Goal: Navigation & Orientation: Find specific page/section

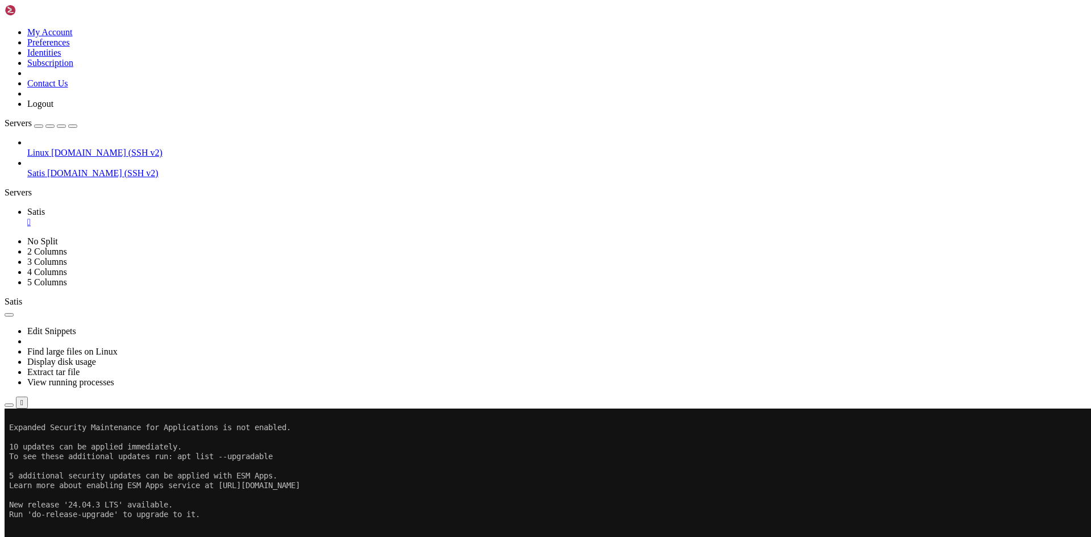
scroll to position [5, 1]
click at [70, 468] on span "Open SFTP" at bounding box center [48, 473] width 43 height 10
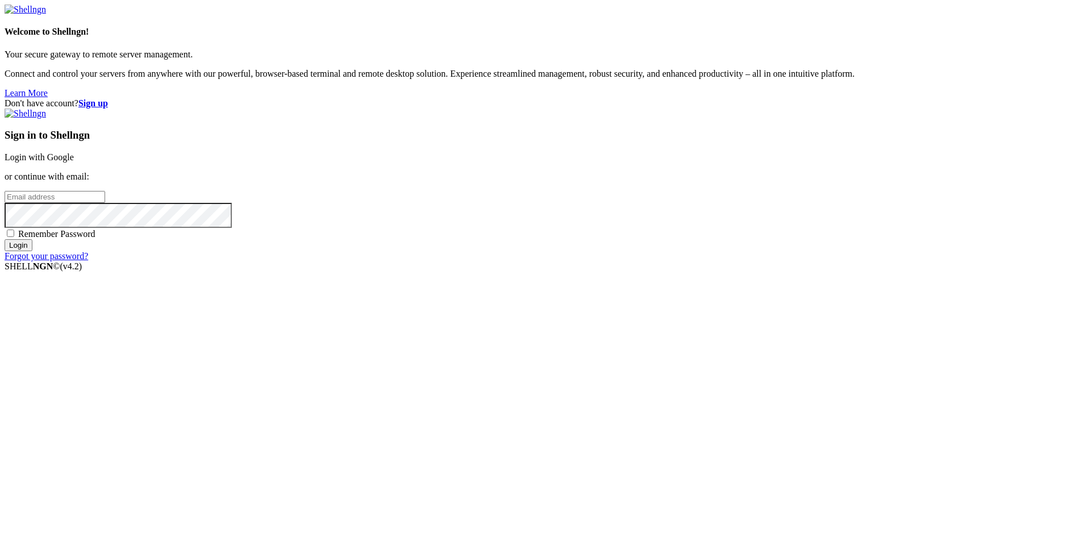
drag, startPoint x: 636, startPoint y: 172, endPoint x: 635, endPoint y: 196, distance: 24.5
click at [635, 141] on h3 "Sign in to Shellngn" at bounding box center [546, 135] width 1082 height 13
click at [74, 162] on link "Login with Google" at bounding box center [39, 157] width 69 height 10
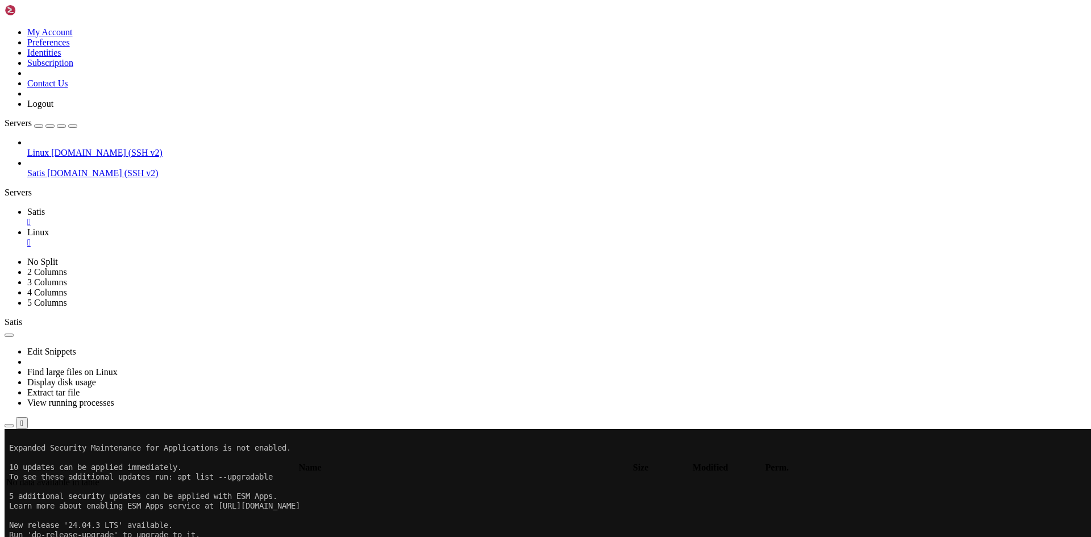
scroll to position [155612, 0]
click at [213, 227] on link "Linux " at bounding box center [556, 237] width 1059 height 20
click at [14, 477] on span " .." at bounding box center [10, 482] width 8 height 10
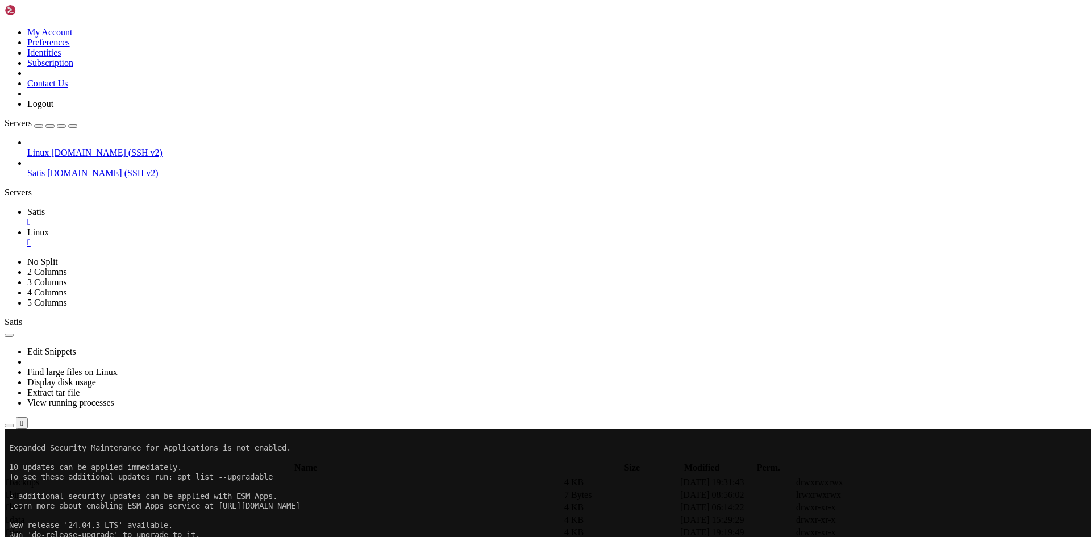
click at [26, 536] on span " satis" at bounding box center [15, 545] width 19 height 10
click at [215, 502] on td " .config" at bounding box center [288, 507] width 565 height 11
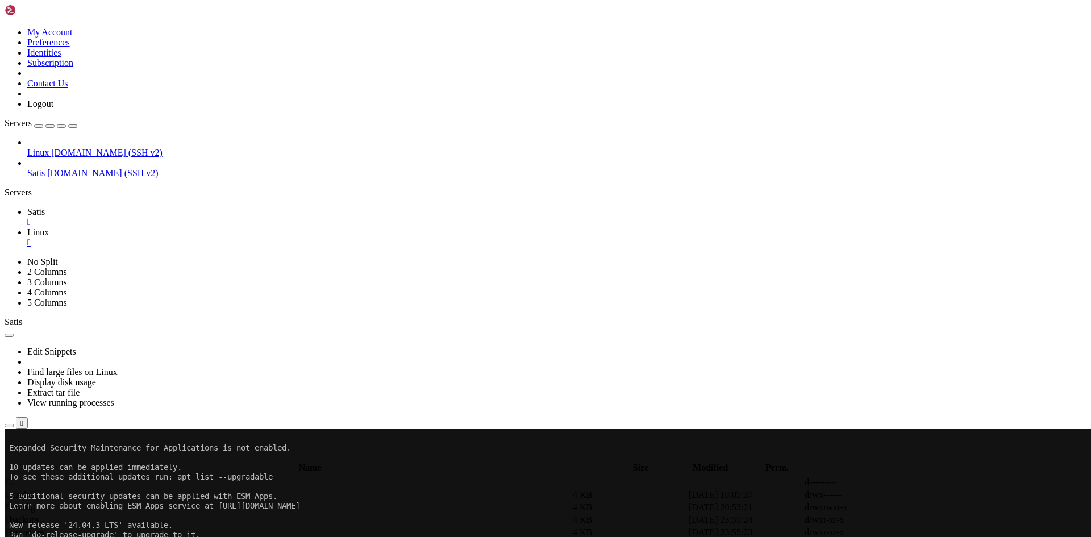
click at [215, 502] on td " .config" at bounding box center [288, 507] width 565 height 11
click at [14, 477] on span " .." at bounding box center [10, 482] width 8 height 10
click at [45, 527] on span " gamefiles" at bounding box center [25, 532] width 39 height 10
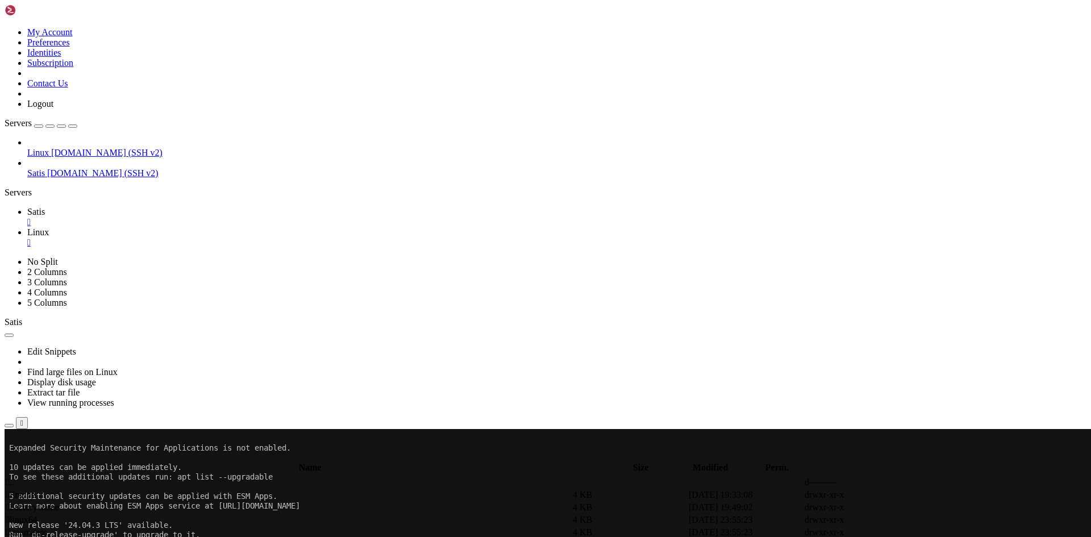
click at [59, 502] on span " FactoryGame" at bounding box center [32, 507] width 53 height 10
click at [39, 502] on span " Configs" at bounding box center [22, 507] width 32 height 10
click at [14, 477] on span " .." at bounding box center [10, 482] width 8 height 10
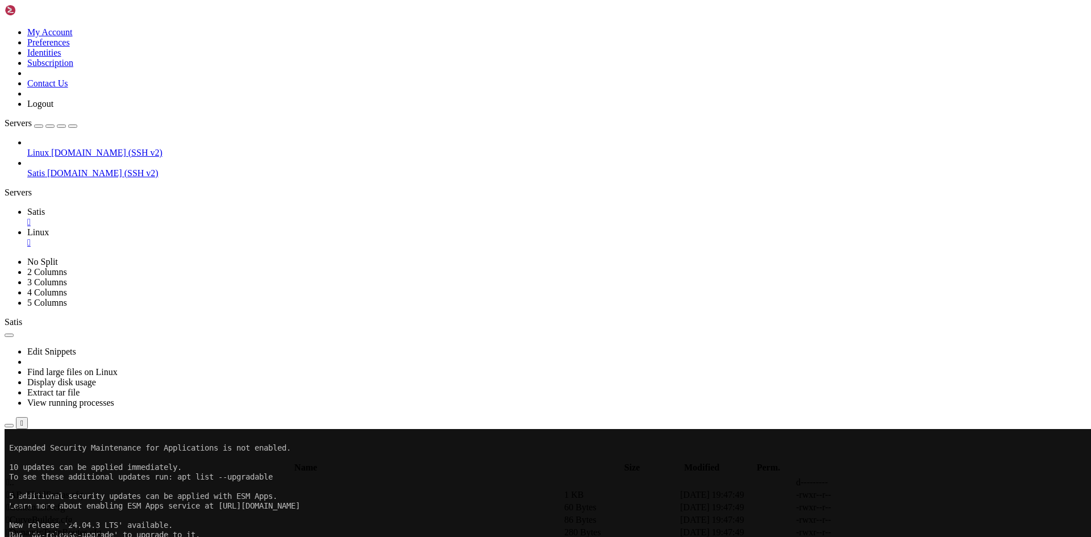
click at [14, 477] on span " .." at bounding box center [10, 482] width 8 height 10
type input "/home/satis/gamefiles"
